Goal: Find specific page/section: Find specific page/section

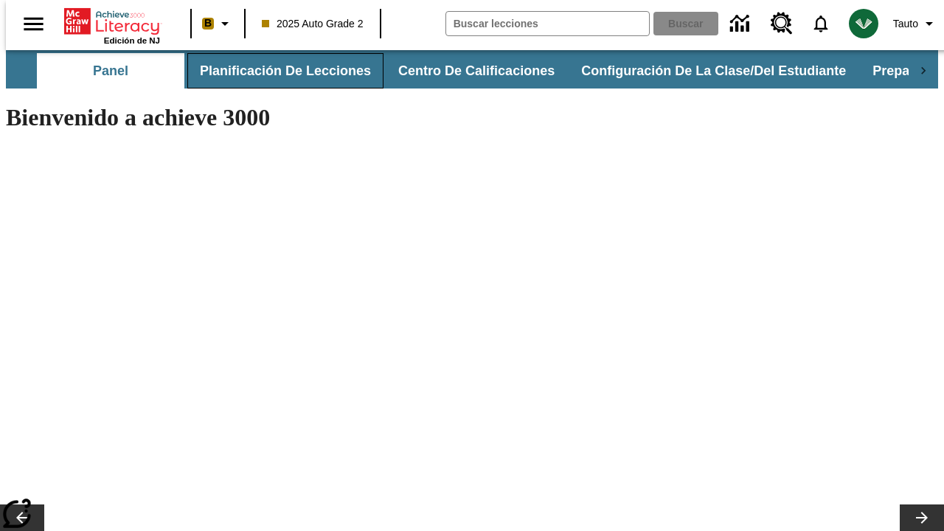
click at [277, 71] on button "Planificación de lecciones" at bounding box center [285, 70] width 196 height 35
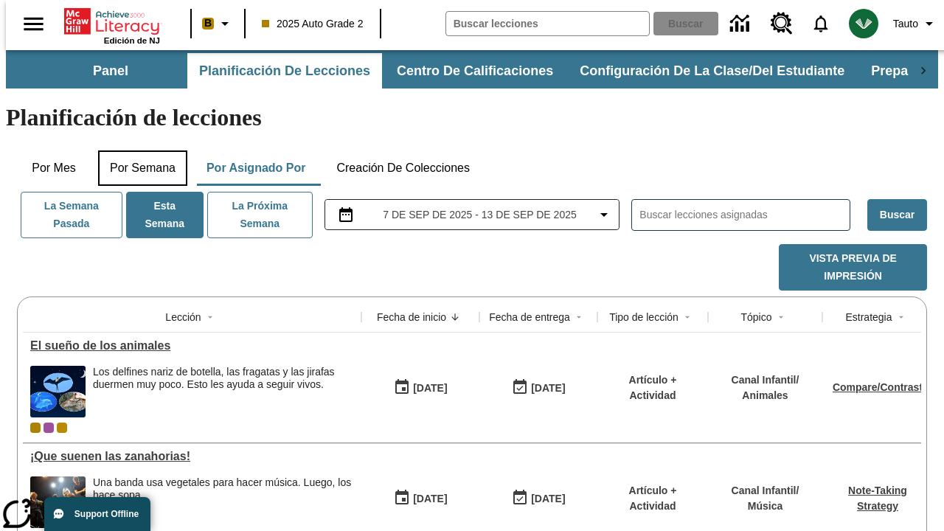
click at [138, 150] on button "Por semana" at bounding box center [142, 167] width 89 height 35
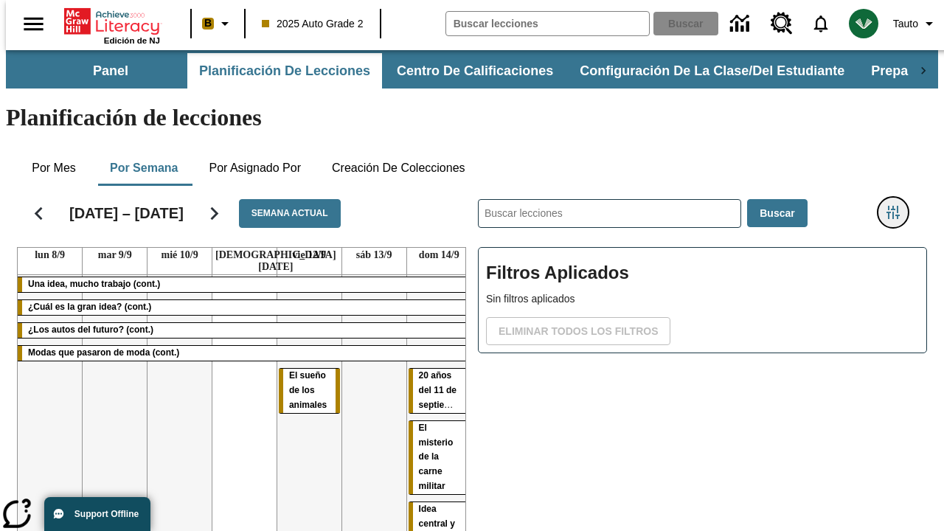
click at [898, 206] on icon "Menú lateral de filtros" at bounding box center [892, 212] width 13 height 13
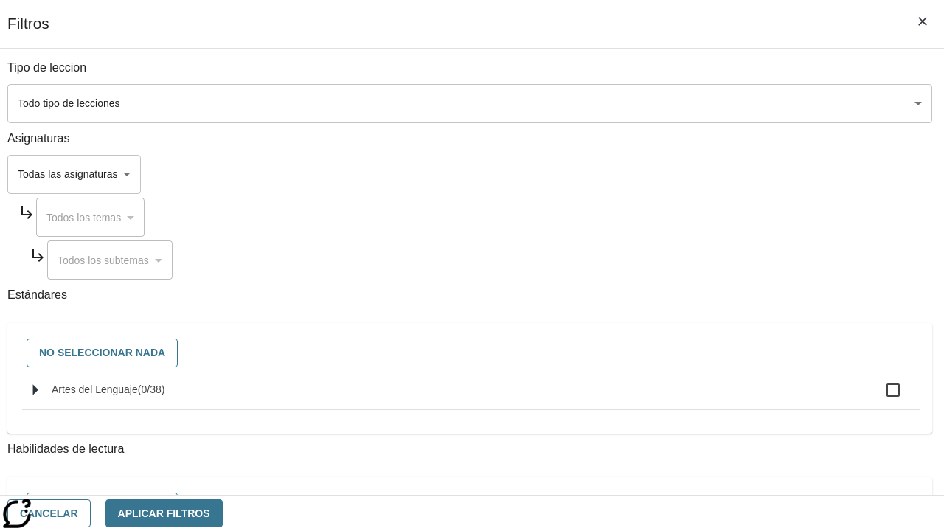
click at [650, 174] on body "Saltar al contenido principal Edición de NJ B 2025 Auto Grade 2 Buscar 0 Tauto …" at bounding box center [472, 365] width 932 height 631
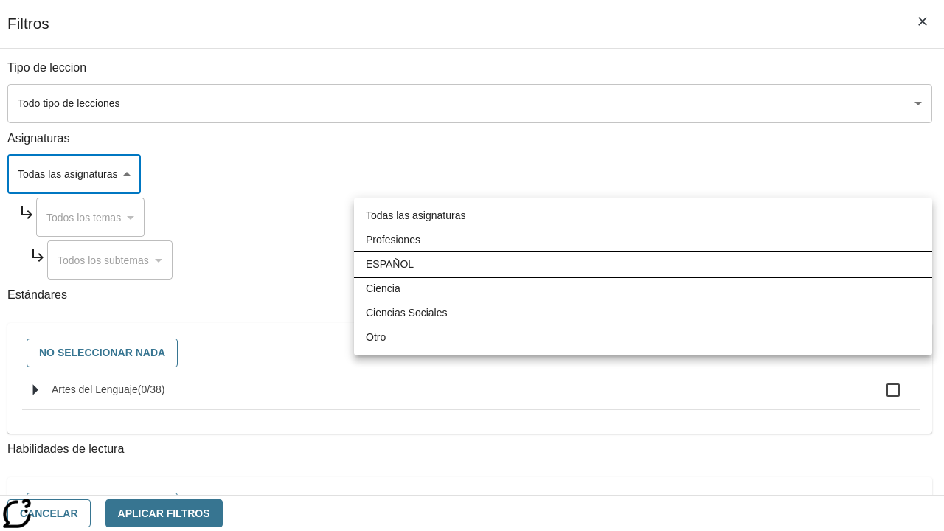
click at [643, 264] on li "ESPAÑOL" at bounding box center [643, 264] width 578 height 24
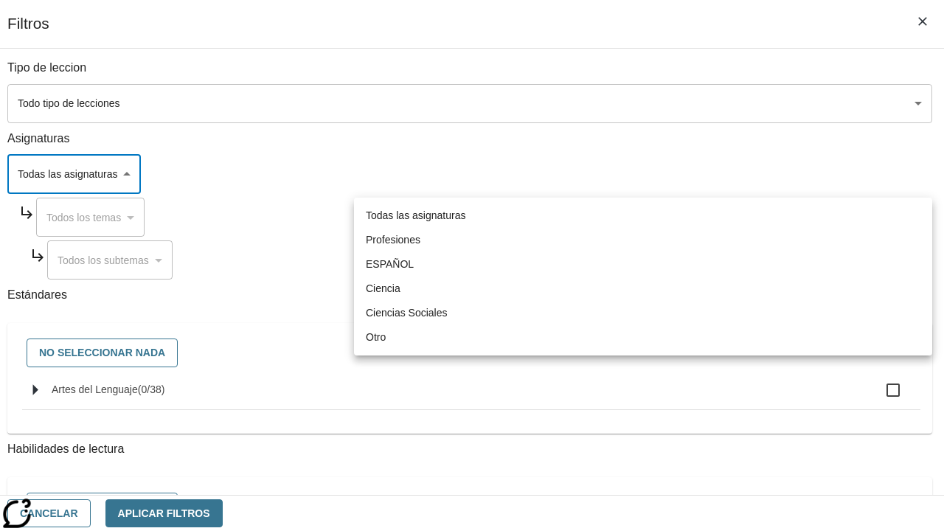
type input "1"
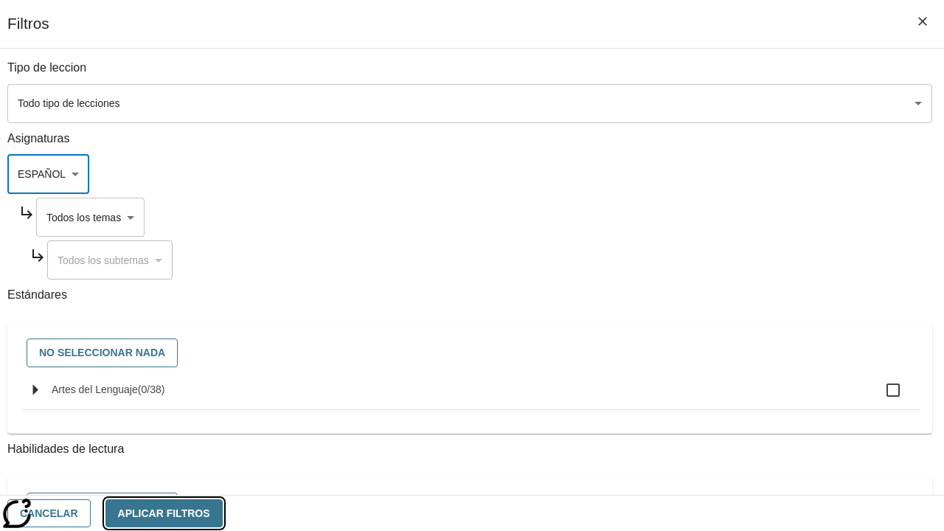
click at [223, 513] on button "Aplicar Filtros" at bounding box center [163, 513] width 117 height 29
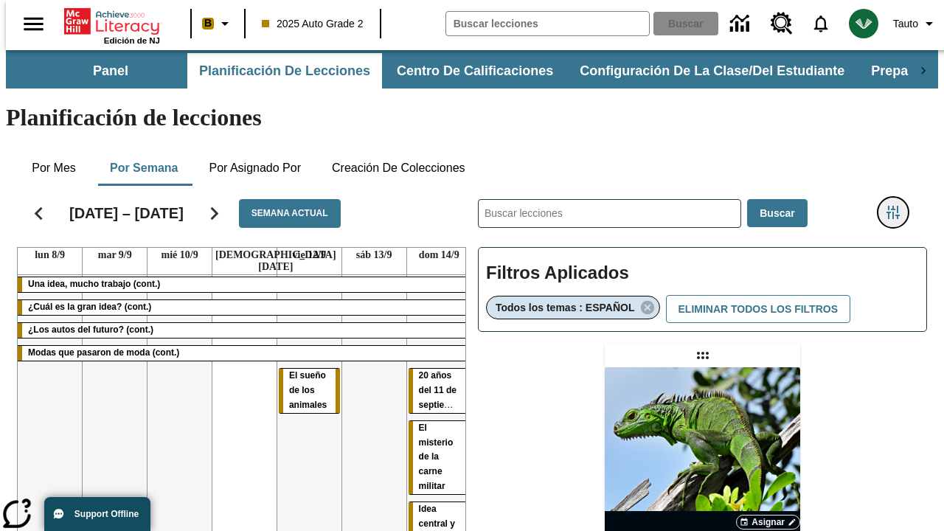
click at [898, 206] on icon "Menú lateral de filtros" at bounding box center [892, 212] width 13 height 13
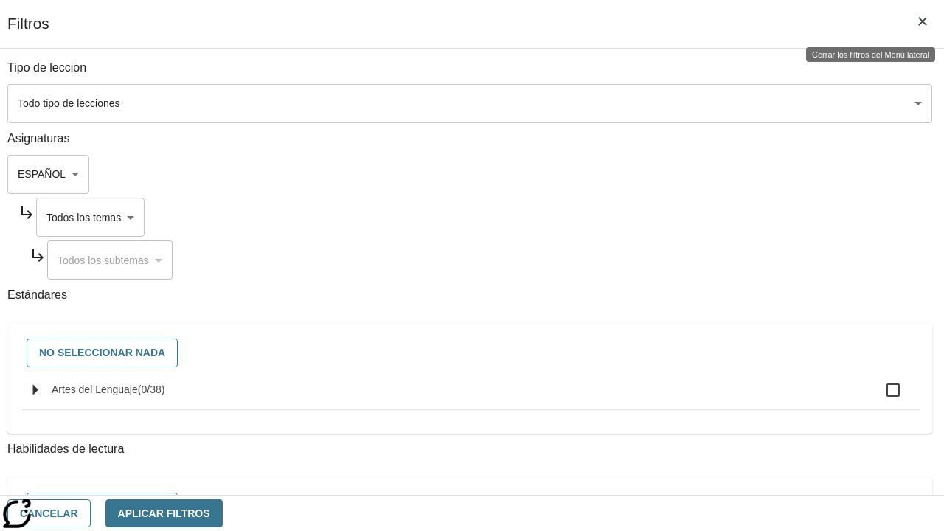
click at [664, 217] on body "Saltar al contenido principal Edición de NJ B 2025 Auto Grade 2 Buscar 0 Tauto …" at bounding box center [472, 434] width 932 height 769
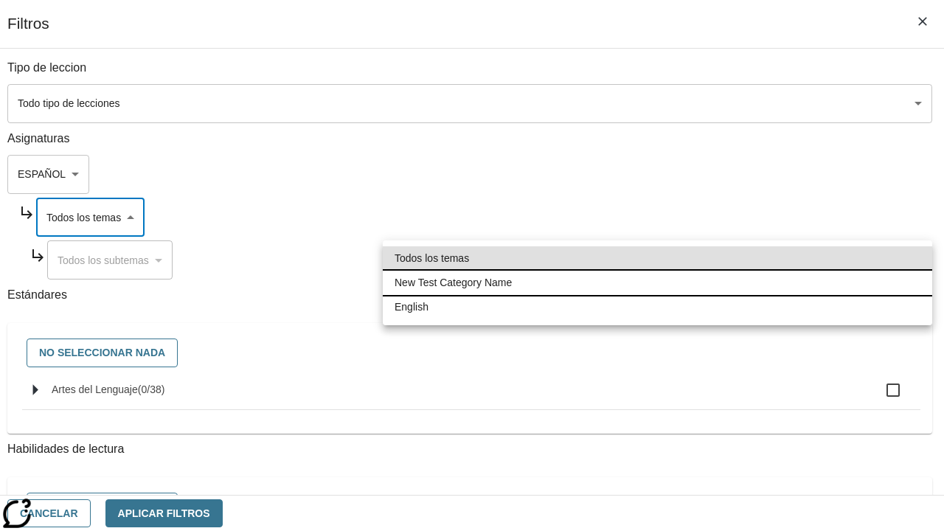
click at [657, 282] on li "New Test Category Name" at bounding box center [657, 283] width 549 height 24
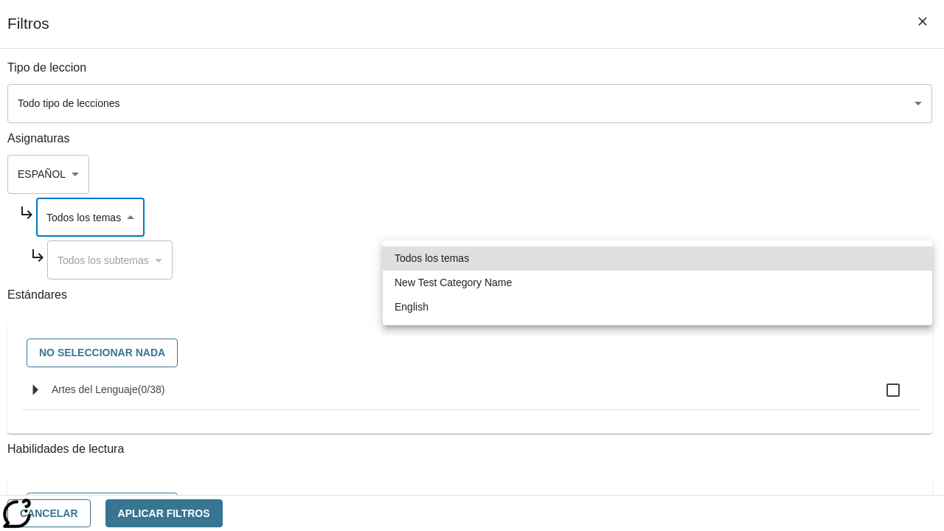
type input "265"
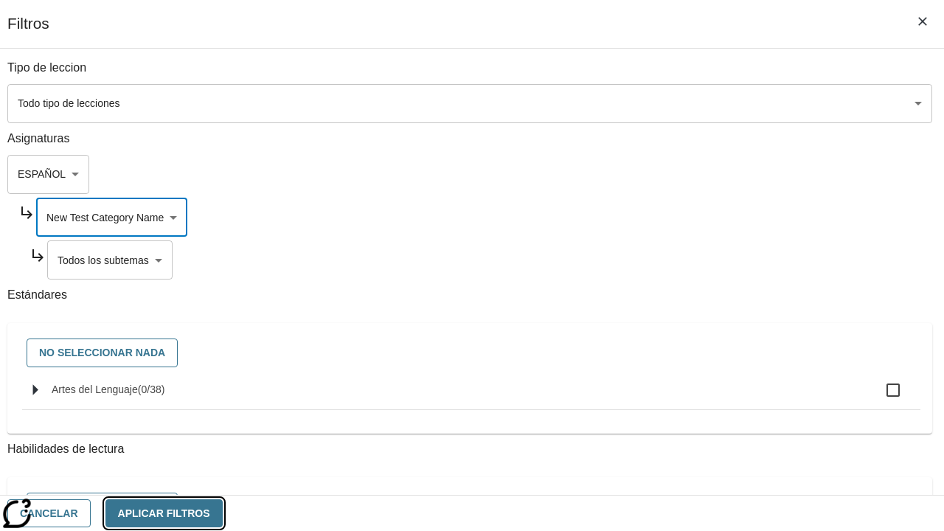
click at [223, 513] on button "Aplicar Filtros" at bounding box center [163, 513] width 117 height 29
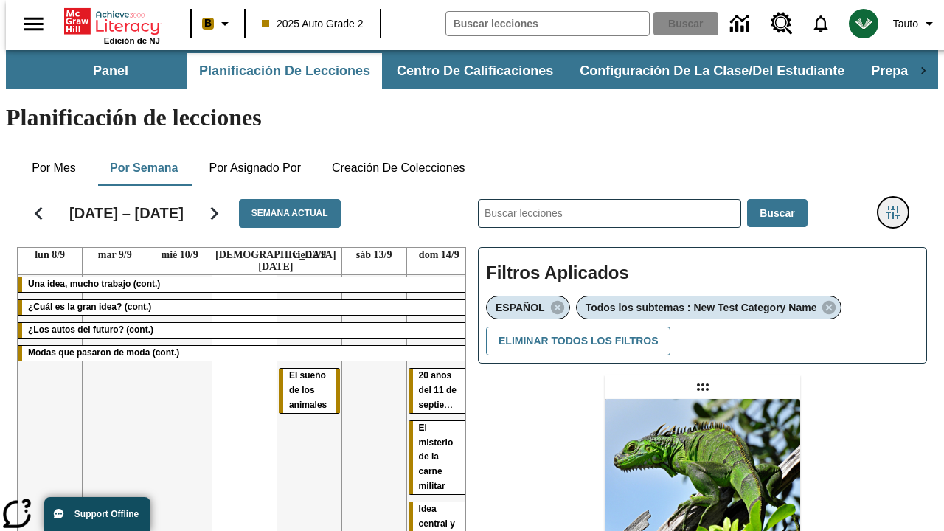
click at [898, 206] on icon "Menú lateral de filtros" at bounding box center [892, 212] width 13 height 13
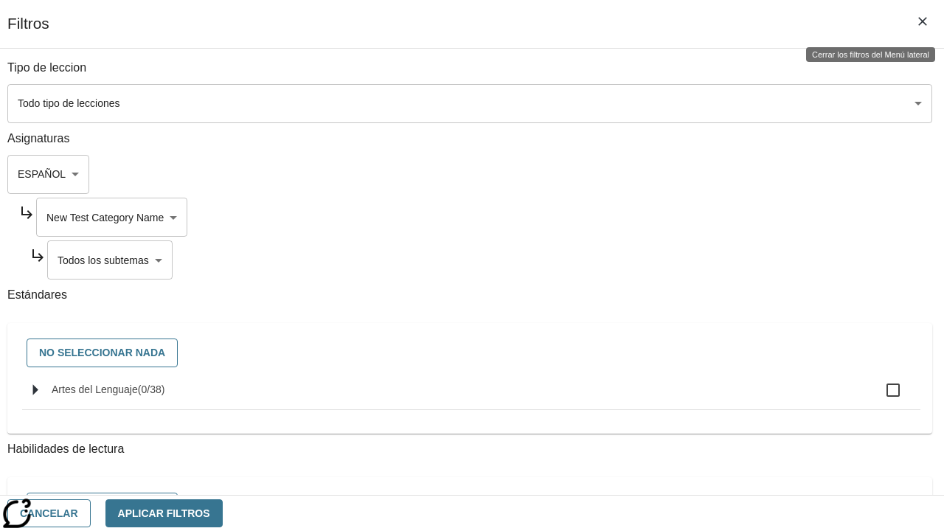
click at [670, 260] on body "Saltar al contenido principal Edición de NJ B 2025 Auto Grade 2 Buscar 0 Tauto …" at bounding box center [472, 450] width 932 height 801
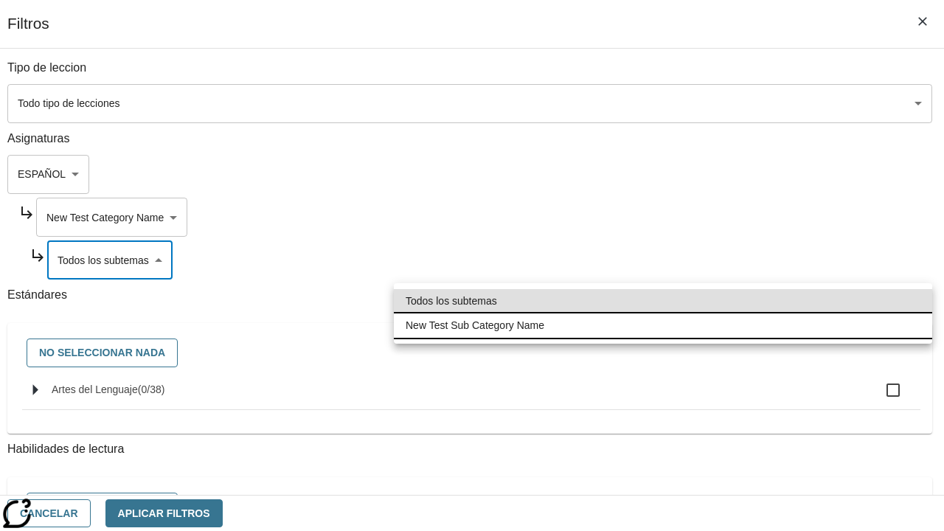
click at [663, 325] on li "New Test Sub Category Name" at bounding box center [663, 325] width 538 height 24
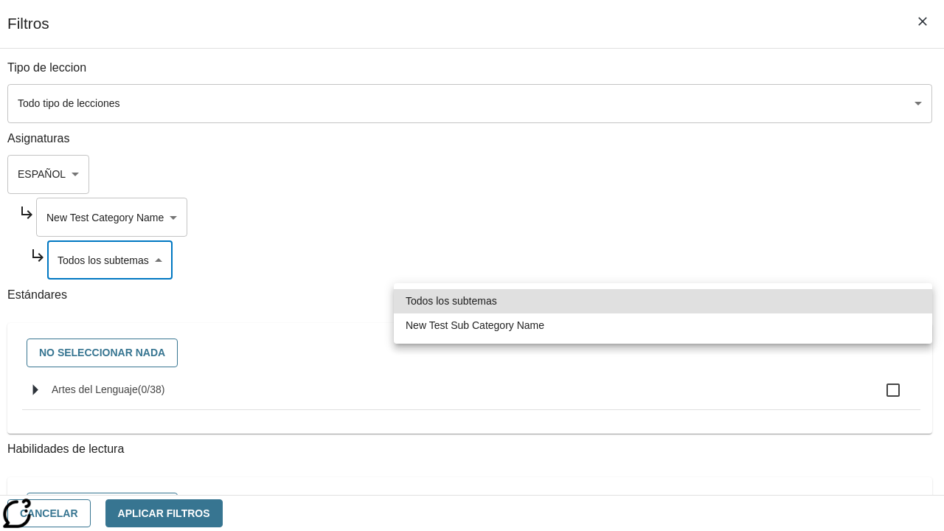
type input "2232"
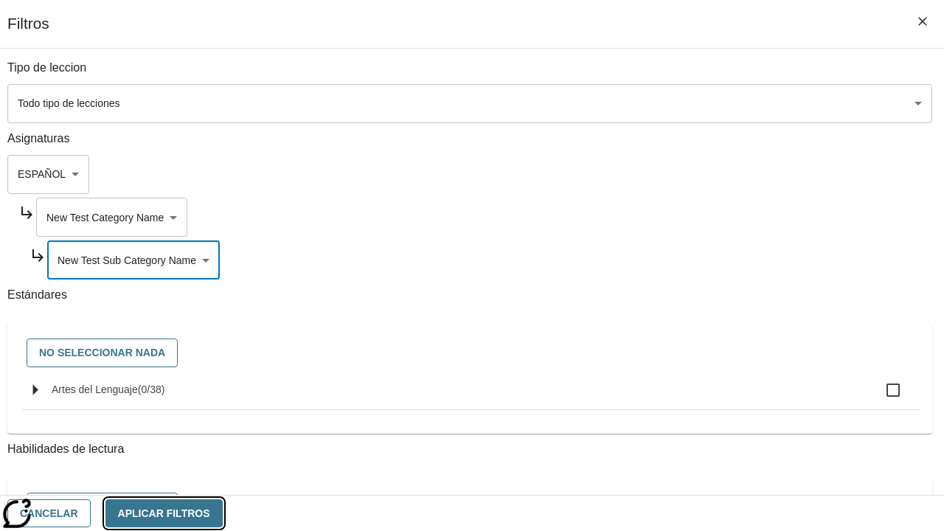
click at [223, 513] on button "Aplicar Filtros" at bounding box center [163, 513] width 117 height 29
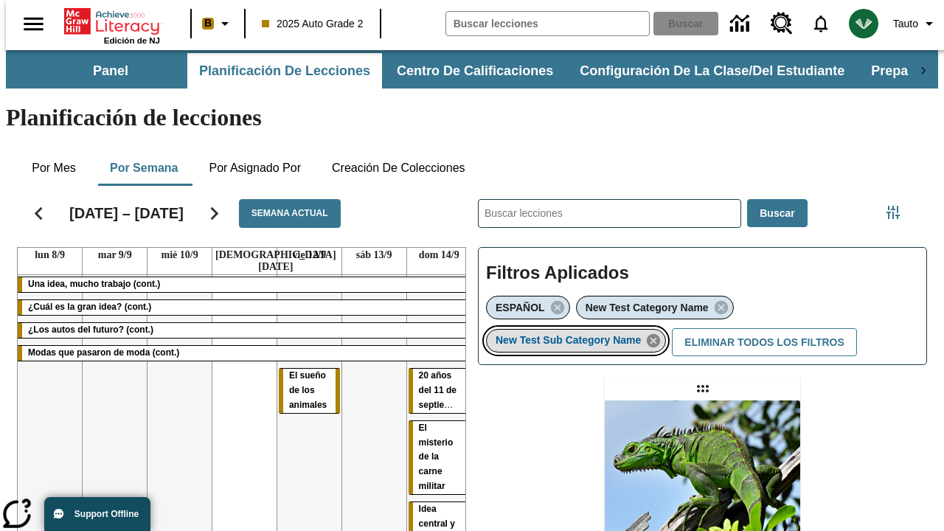
click at [658, 333] on icon "Eliminar New Test Sub Category Name el ítem seleccionado del filtro" at bounding box center [653, 341] width 16 height 16
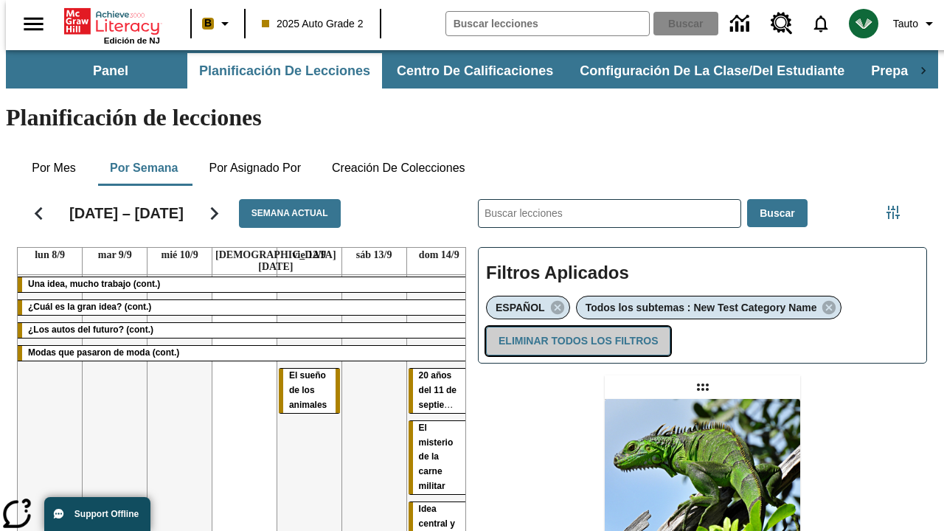
click at [575, 327] on button "Eliminar todos los filtros" at bounding box center [578, 341] width 184 height 29
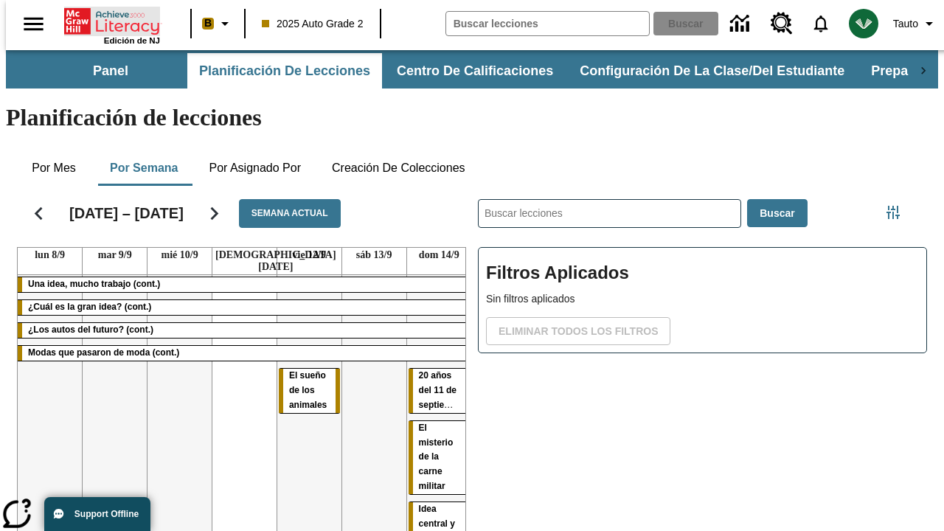
click at [106, 20] on icon "Portada" at bounding box center [113, 21] width 98 height 29
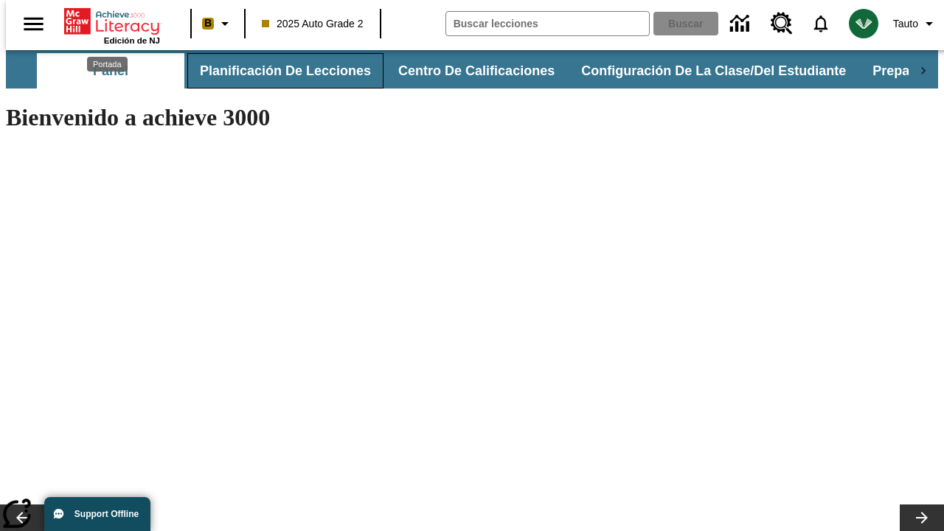
click at [277, 71] on button "Planificación de lecciones" at bounding box center [285, 70] width 196 height 35
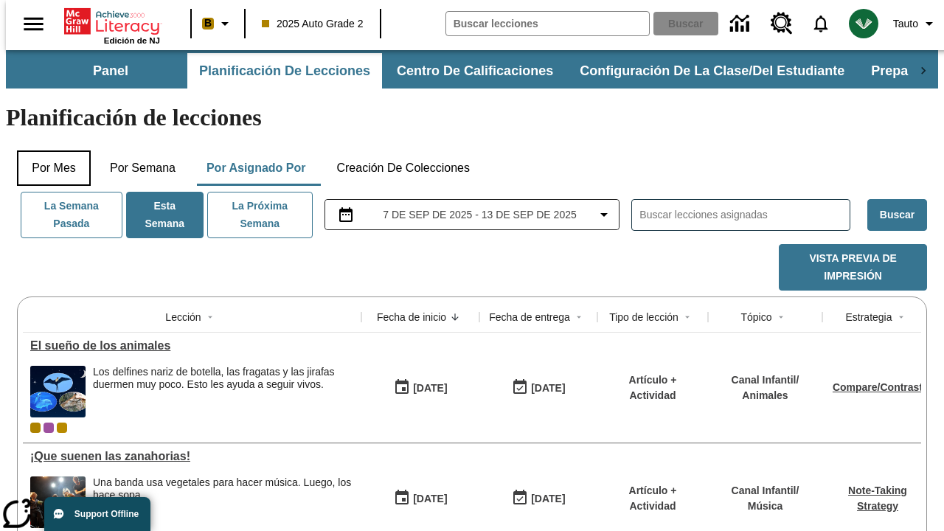
click at [48, 150] on button "Por mes" at bounding box center [54, 167] width 74 height 35
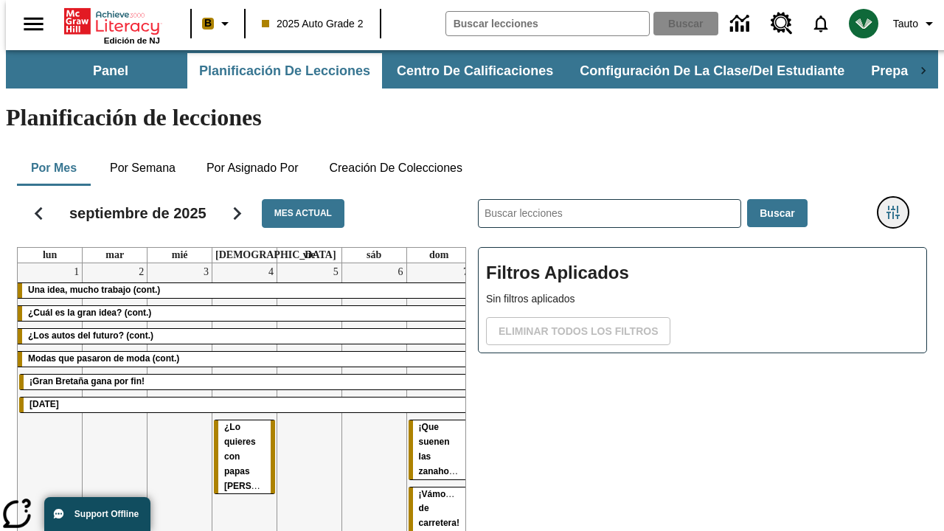
click at [898, 206] on icon "Menú lateral de filtros" at bounding box center [892, 212] width 13 height 13
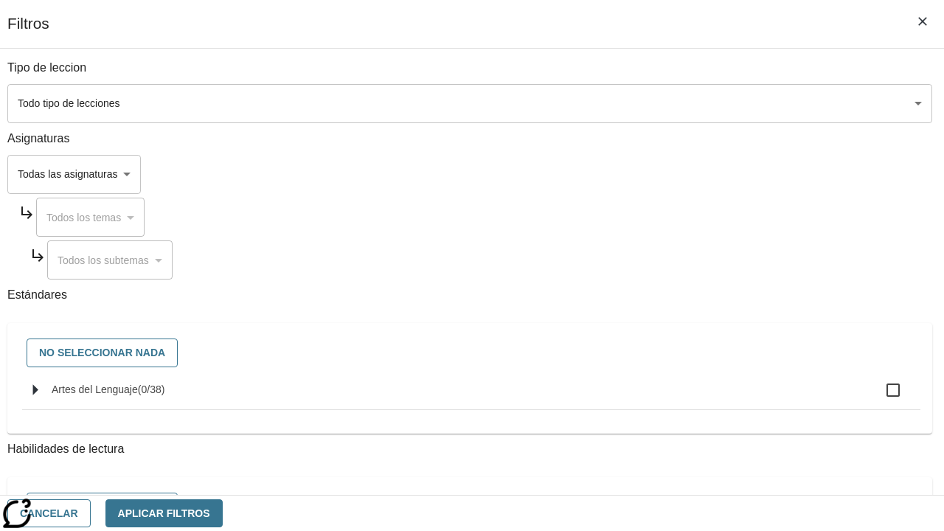
click at [650, 174] on body "Saltar al contenido principal Edición de NJ B 2025 Auto Grade 2 Buscar 0 Tauto …" at bounding box center [472, 365] width 932 height 631
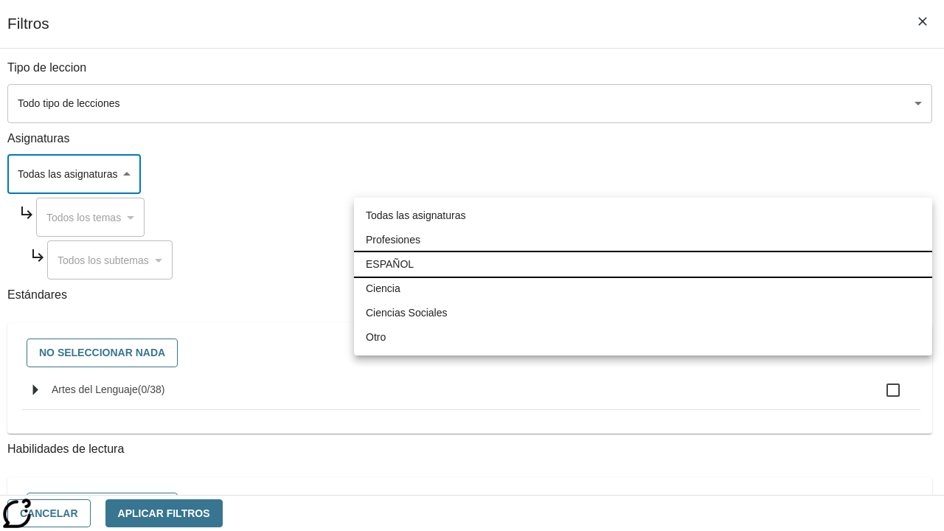
click at [643, 264] on li "ESPAÑOL" at bounding box center [643, 264] width 578 height 24
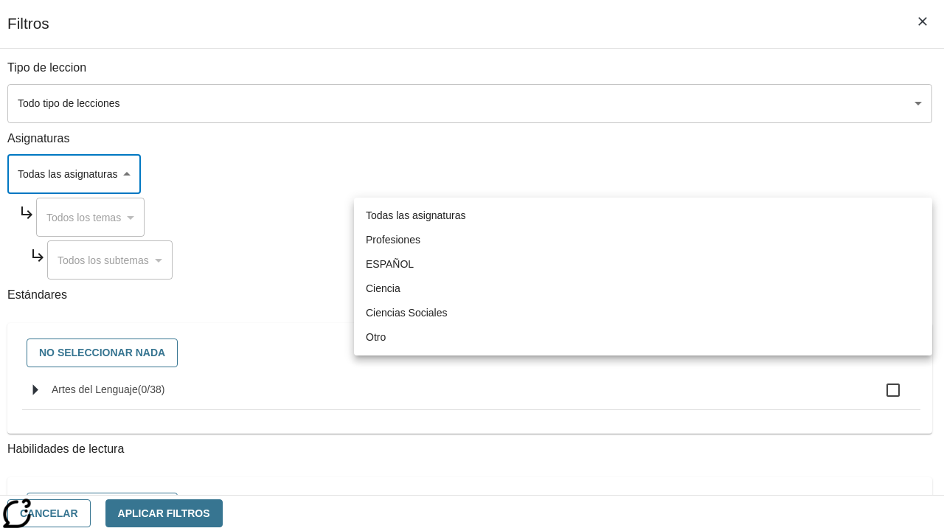
type input "1"
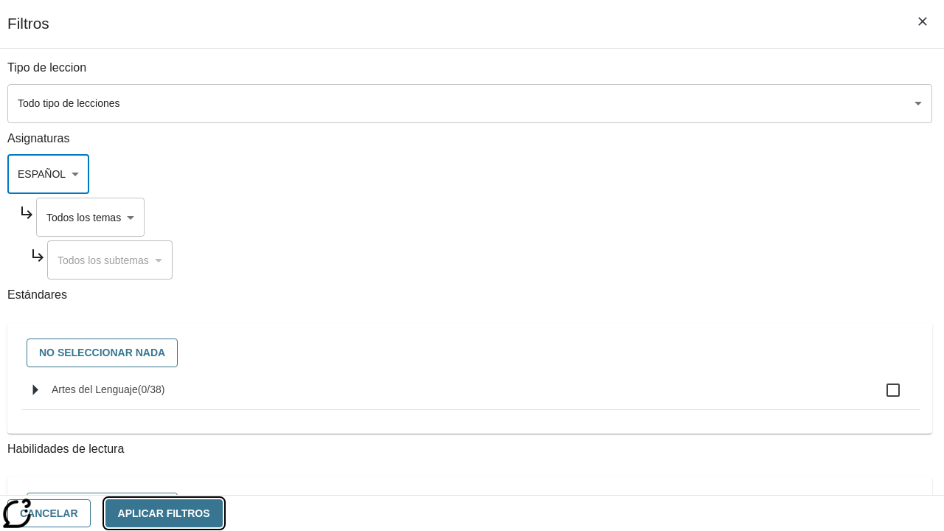
click at [223, 513] on button "Aplicar Filtros" at bounding box center [163, 513] width 117 height 29
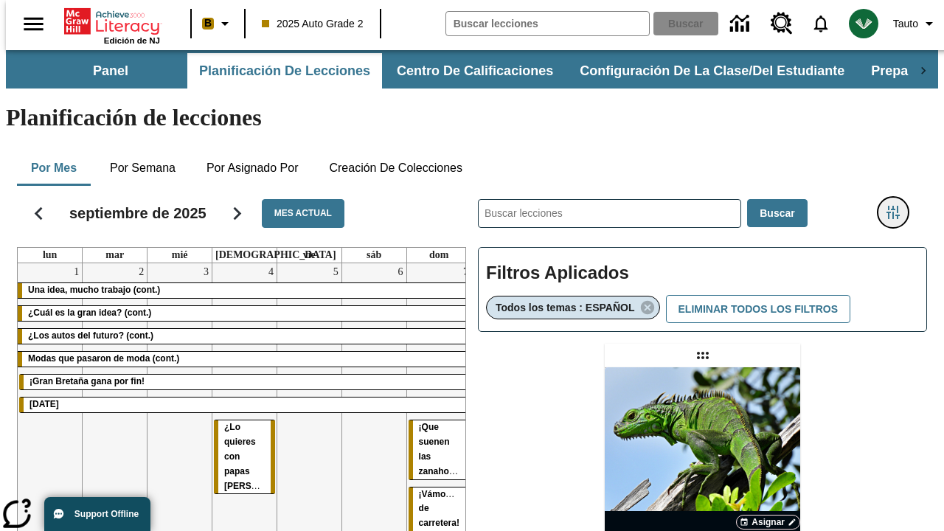
click at [898, 206] on icon "Menú lateral de filtros" at bounding box center [892, 212] width 13 height 13
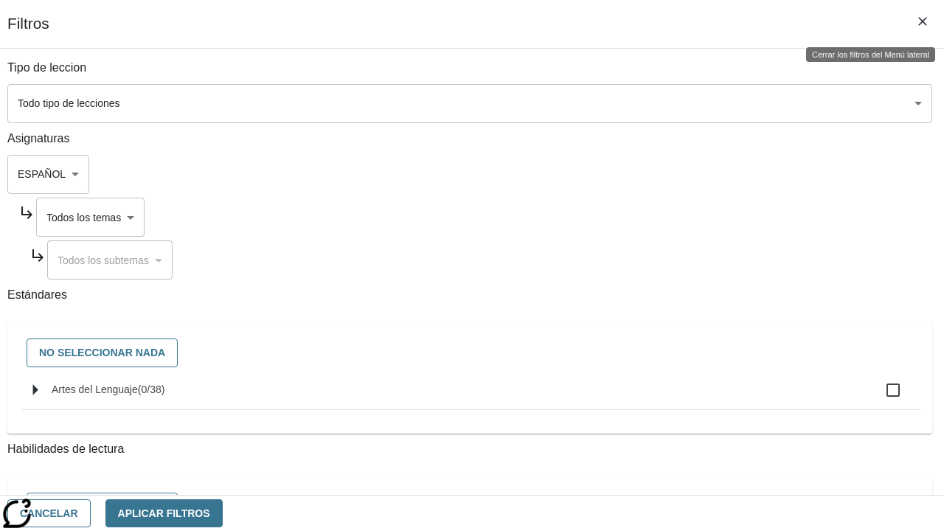
click at [664, 217] on body "Saltar al contenido principal Edición de NJ B 2025 Auto Grade 2 Buscar 0 Tauto …" at bounding box center [472, 434] width 932 height 769
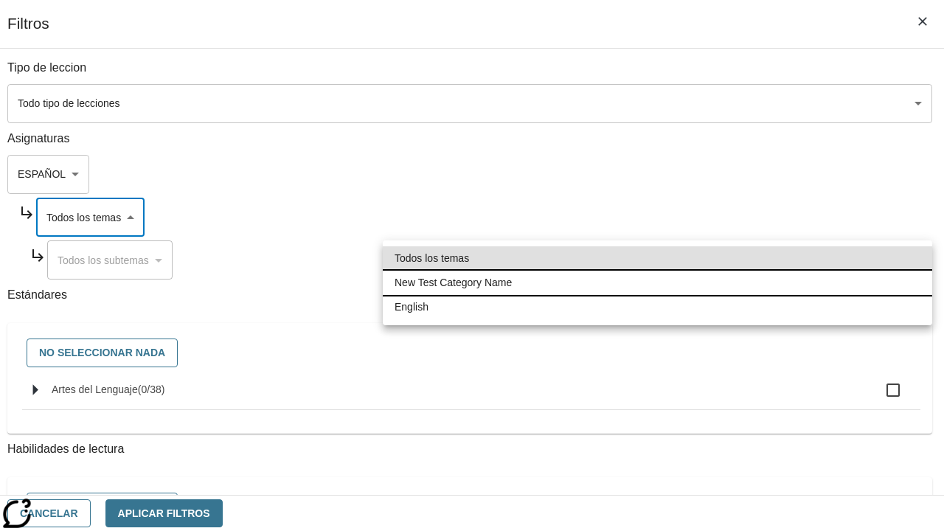
click at [657, 282] on li "New Test Category Name" at bounding box center [657, 283] width 549 height 24
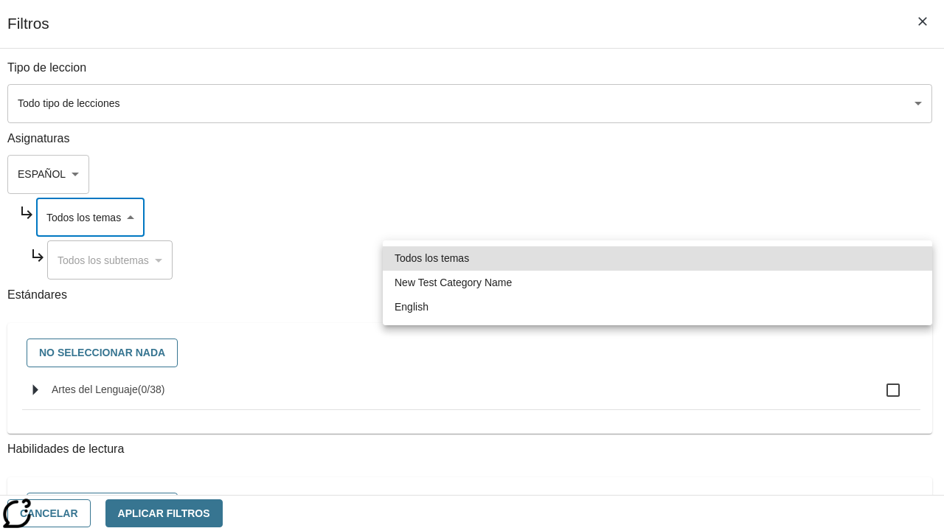
type input "265"
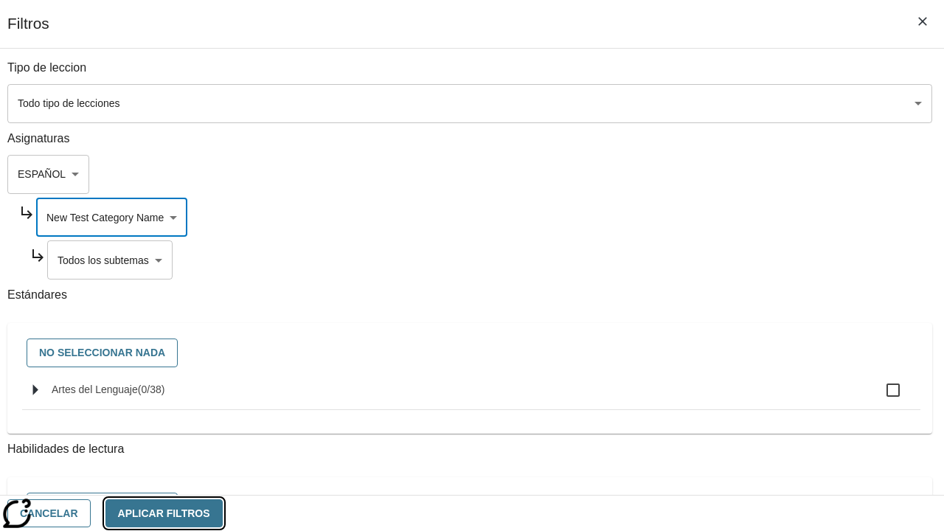
click at [223, 513] on button "Aplicar Filtros" at bounding box center [163, 513] width 117 height 29
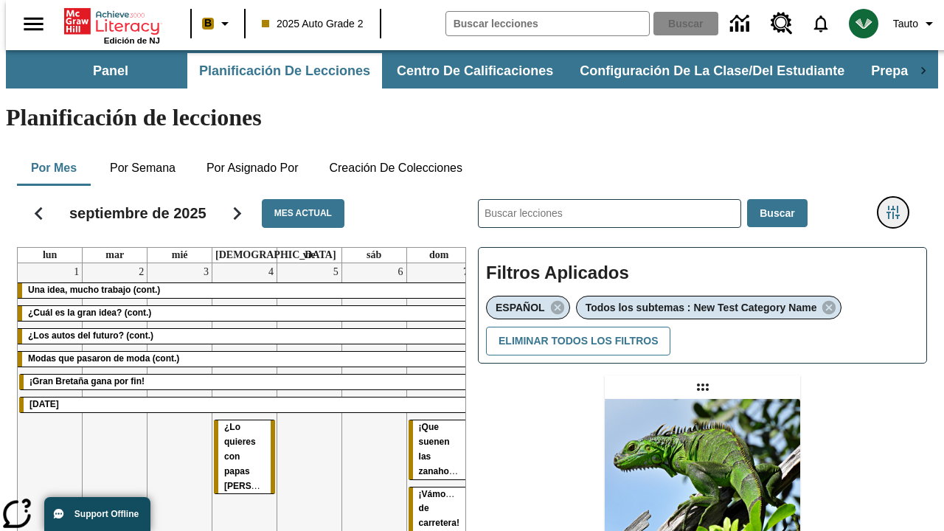
click at [898, 206] on icon "Menú lateral de filtros" at bounding box center [892, 212] width 13 height 13
